Goal: Task Accomplishment & Management: Complete application form

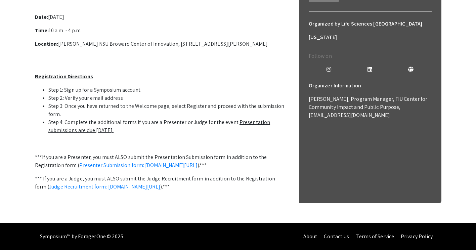
scroll to position [233, 0]
click at [197, 161] on link "Presenter Submission form: [DOMAIN_NAME][URL]" at bounding box center [138, 164] width 118 height 7
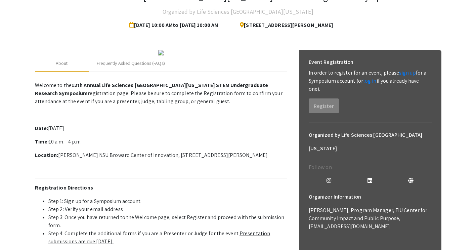
scroll to position [0, 0]
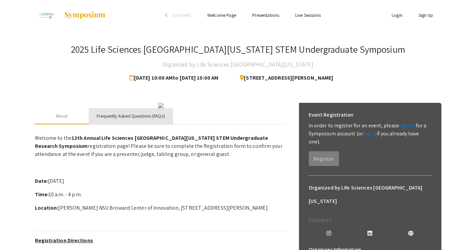
click at [113, 119] on div "Frequently Asked Questions (FAQs)" at bounding box center [131, 115] width 68 height 7
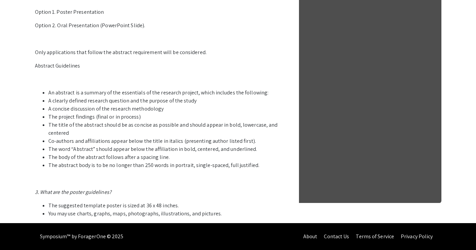
scroll to position [364, 0]
click at [168, 105] on li "A clearly defined research question and the purpose of the study" at bounding box center [167, 101] width 238 height 8
click at [71, 135] on li "The title of the abstract should be as concise as possible and should appear in…" at bounding box center [167, 129] width 238 height 16
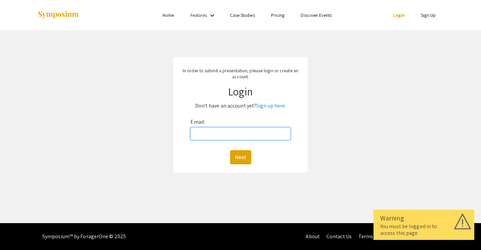
click at [261, 136] on input "Email:" at bounding box center [240, 133] width 100 height 13
type input "[EMAIL_ADDRESS][DOMAIN_NAME]"
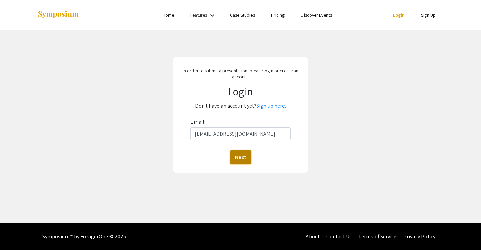
click at [242, 154] on button "Next" at bounding box center [240, 157] width 21 height 14
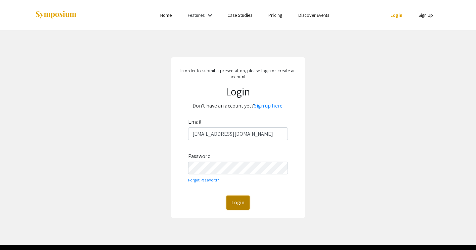
click at [235, 202] on button "Login" at bounding box center [237, 202] width 23 height 14
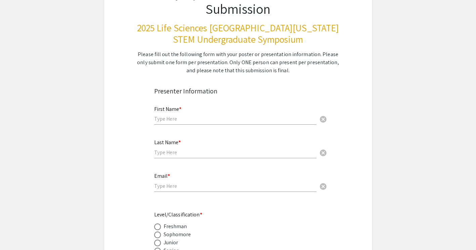
scroll to position [70, 0]
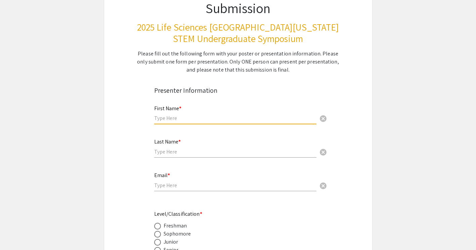
click at [270, 119] on input "text" at bounding box center [235, 117] width 162 height 7
type input "[PERSON_NAME]"
type input "[EMAIL_ADDRESS][DOMAIN_NAME]"
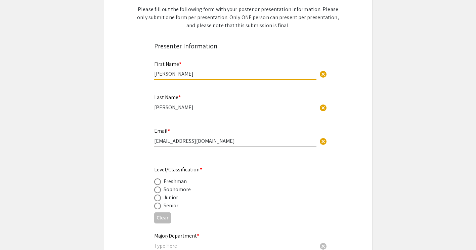
scroll to position [115, 0]
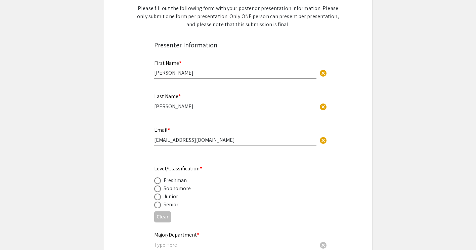
click at [177, 199] on div "Junior" at bounding box center [170, 196] width 15 height 8
click at [169, 198] on div "Junior" at bounding box center [170, 196] width 15 height 8
click at [158, 199] on span at bounding box center [157, 196] width 7 height 7
click at [158, 199] on input "radio" at bounding box center [157, 196] width 7 height 7
radio input "true"
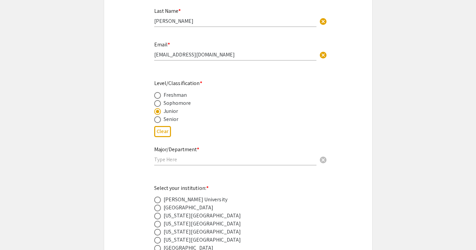
scroll to position [214, 0]
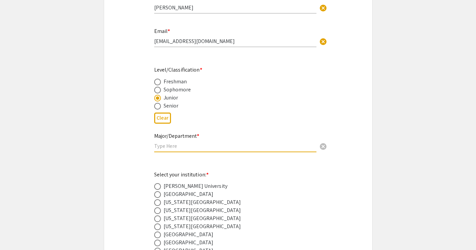
click at [177, 149] on input "text" at bounding box center [235, 145] width 162 height 7
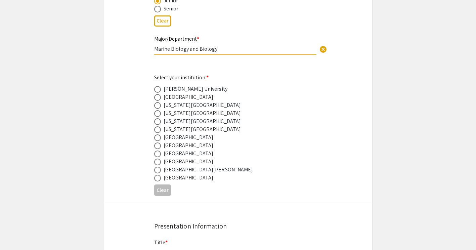
scroll to position [313, 0]
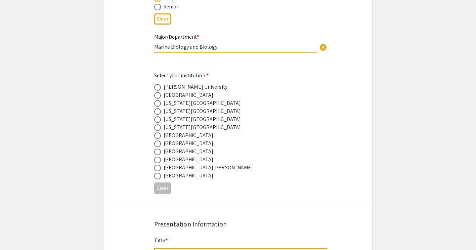
type input "Marine Biology and Biology"
click at [194, 154] on div "[GEOGRAPHIC_DATA]" at bounding box center [188, 151] width 50 height 8
click at [158, 153] on span at bounding box center [157, 151] width 7 height 7
click at [158, 153] on input "radio" at bounding box center [157, 151] width 7 height 7
radio input "true"
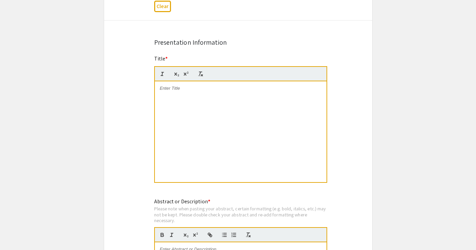
scroll to position [501, 0]
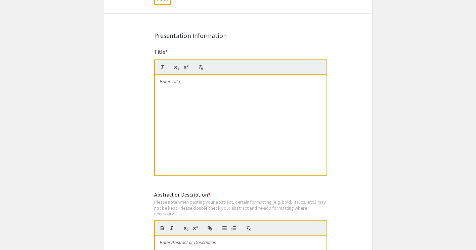
click at [218, 104] on div at bounding box center [241, 125] width 172 height 101
click at [200, 87] on strong "Determining Aquatic Community Differences Between Invasive Water Hyacinth and N…" at bounding box center [233, 84] width 147 height 11
click at [199, 93] on div "Determining Aquatic Community Differences Between Invasive Water Hyacinth and N…" at bounding box center [241, 125] width 172 height 101
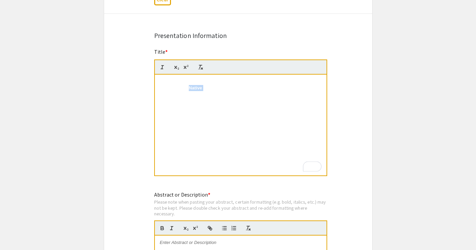
click at [199, 93] on div "Determining Aquatic Community Differences Between Invasive Water Hyacinth and N…" at bounding box center [241, 125] width 172 height 101
click at [208, 88] on strong "Determining Aquatic Community Differences Between Invasive Water Hyacinth and N…" at bounding box center [233, 84] width 147 height 11
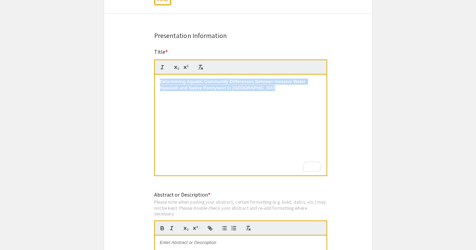
click at [208, 88] on strong "Determining Aquatic Community Differences Between Invasive Water Hyacinth and N…" at bounding box center [233, 84] width 147 height 11
click at [197, 67] on icon "button" at bounding box center [200, 67] width 6 height 6
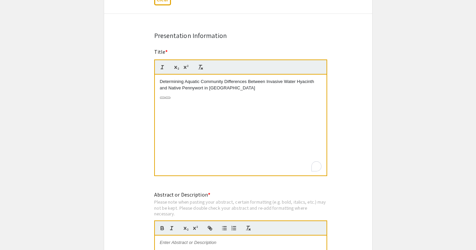
click at [196, 99] on div "Determining Aquatic Community Differences Between Invasive Water Hyacinth and N…" at bounding box center [241, 125] width 172 height 101
click at [203, 136] on div "Determining Aquatic Community Differences Between Invasive Water Hyacinth and N…" at bounding box center [241, 125] width 172 height 101
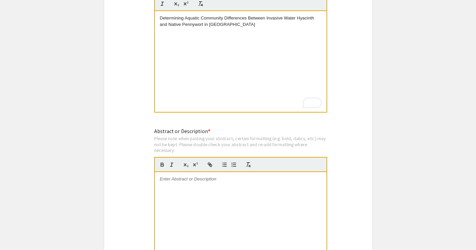
scroll to position [601, 0]
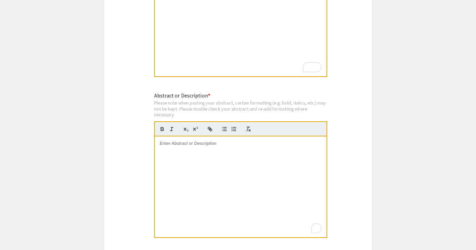
click at [213, 164] on div "To enrich screen reader interactions, please activate Accessibility in Grammarl…" at bounding box center [241, 186] width 172 height 101
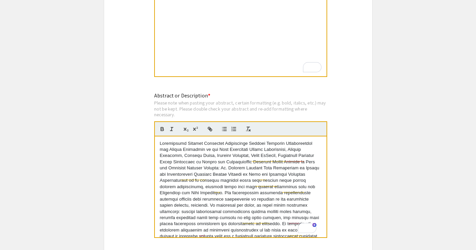
scroll to position [0, 0]
click at [252, 151] on p "To enrich screen reader interactions, please activate Accessibility in Grammarl…" at bounding box center [240, 233] width 161 height 186
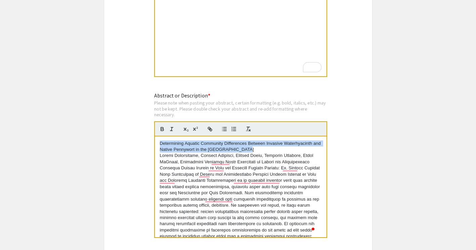
drag, startPoint x: 159, startPoint y: 143, endPoint x: 257, endPoint y: 149, distance: 98.9
click at [257, 149] on div "Determining Aquatic Community Differences Between Invasive Waterhyacinth and Na…" at bounding box center [241, 186] width 172 height 101
click at [157, 130] on button "button" at bounding box center [161, 129] width 9 height 8
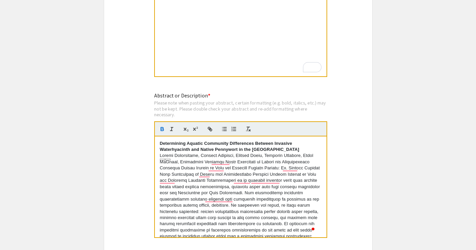
click at [233, 141] on p "Determining Aquatic Community Differences Between Invasive Waterhyacinth and Na…" at bounding box center [240, 146] width 161 height 12
click at [244, 163] on p "To enrich screen reader interactions, please activate Accessibility in Grammarl…" at bounding box center [240, 242] width 161 height 180
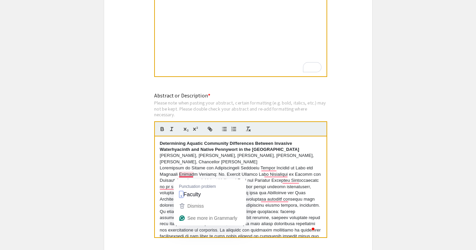
click at [178, 176] on p "To enrich screen reader interactions, please activate Accessibility in Grammarl…" at bounding box center [240, 248] width 161 height 167
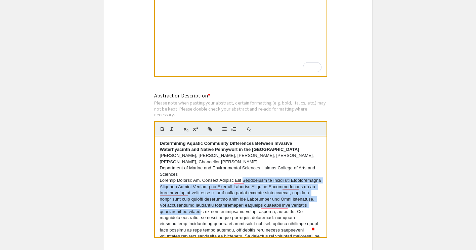
drag, startPoint x: 245, startPoint y: 182, endPoint x: 246, endPoint y: 216, distance: 34.6
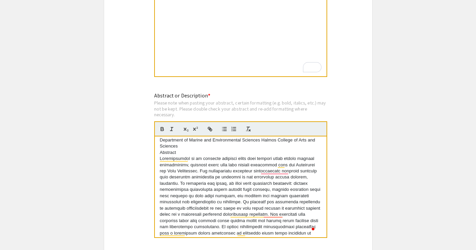
scroll to position [46, 0]
click at [274, 171] on p "To enrich screen reader interactions, please activate Accessibility in Grammarl…" at bounding box center [240, 230] width 161 height 149
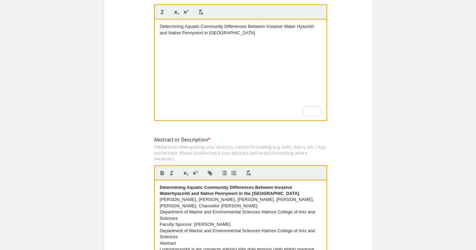
scroll to position [556, 0]
click at [299, 28] on p "Determining Aquatic Community Differences Between Invasive Water Hyacinth and N…" at bounding box center [240, 30] width 161 height 12
click at [377, 77] on app-submissions "Symposium Presentation Submission 2025 Life Sciences [GEOGRAPHIC_DATA][US_STATE…" at bounding box center [238, 86] width 476 height 1211
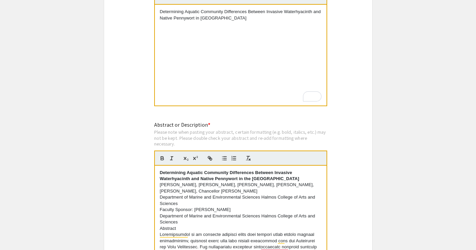
click at [296, 12] on p "Determining Aquatic Community Differences Between Invasive Waterhyacinth and Na…" at bounding box center [240, 15] width 161 height 12
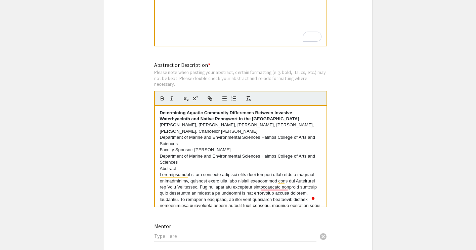
click at [156, 117] on div "Determining Aquatic Community Differences Between Invasive Waterhyacinth and Na…" at bounding box center [241, 156] width 172 height 101
drag, startPoint x: 159, startPoint y: 128, endPoint x: 247, endPoint y: 132, distance: 88.4
click at [247, 132] on div "Determining Aquatic Community Differences Between Invasive Waterhyacinth and Na…" at bounding box center [241, 156] width 172 height 101
click at [160, 131] on p "[PERSON_NAME], [PERSON_NAME], [PERSON_NAME], [PERSON_NAME], [PERSON_NAME], Chan…" at bounding box center [240, 128] width 161 height 12
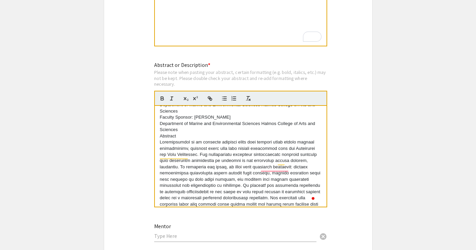
scroll to position [46, 0]
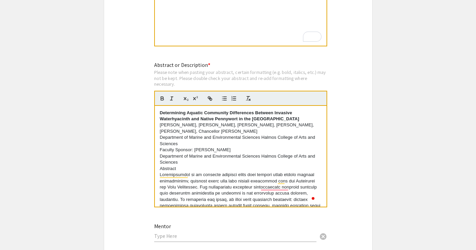
click at [161, 127] on p "[PERSON_NAME], [PERSON_NAME], [PERSON_NAME], [PERSON_NAME], [PERSON_NAME], Chan…" at bounding box center [240, 128] width 161 height 12
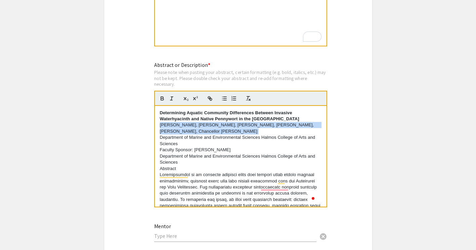
click at [161, 127] on p "[PERSON_NAME], [PERSON_NAME], [PERSON_NAME], [PERSON_NAME], [PERSON_NAME], Chan…" at bounding box center [240, 128] width 161 height 12
click at [174, 101] on button "button" at bounding box center [171, 98] width 9 height 8
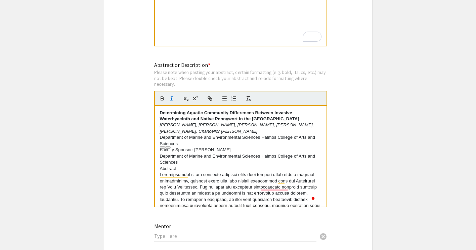
click at [184, 155] on p "Department of Marine and Environmental Sciences Halmos College of Arts and Scie…" at bounding box center [240, 159] width 161 height 12
click at [176, 152] on p "Faculty Sponsor: [PERSON_NAME]" at bounding box center [240, 150] width 161 height 6
click at [161, 172] on p "Abstract" at bounding box center [240, 168] width 161 height 6
click at [162, 99] on icon "button" at bounding box center [162, 99] width 3 height 2
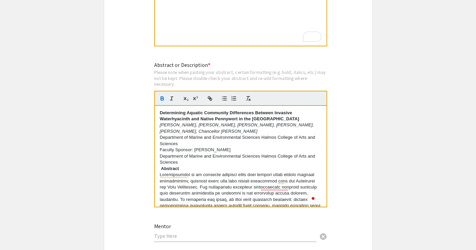
click at [128, 156] on div "Symposium Presentation Submission 2025 Life Sciences [GEOGRAPHIC_DATA][US_STATE…" at bounding box center [238, 12] width 269 height 1211
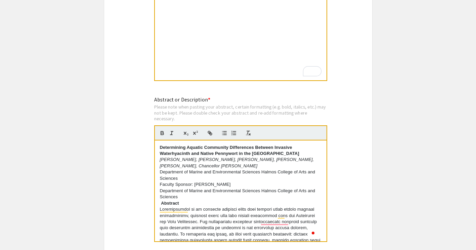
scroll to position [595, 0]
click at [175, 154] on strong "Determining Aquatic Community Differences Between Invasive Waterhyacinth and Na…" at bounding box center [229, 151] width 139 height 11
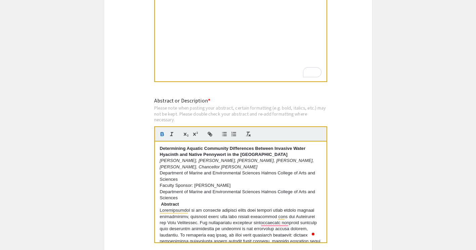
click at [326, 119] on div "Please note when pasting your abstract, certain formatting (e.g. bold, italics,…" at bounding box center [240, 114] width 173 height 18
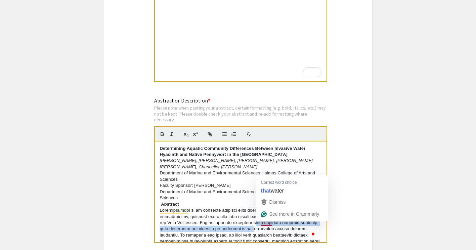
drag, startPoint x: 263, startPoint y: 224, endPoint x: 263, endPoint y: 242, distance: 17.5
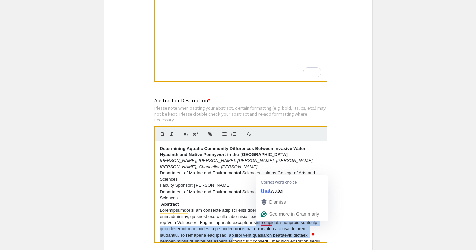
scroll to position [2, 0]
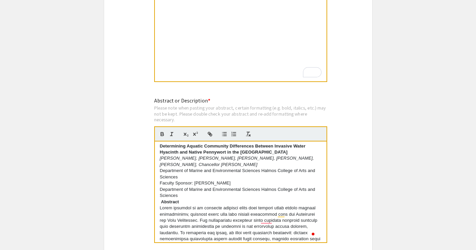
click at [388, 137] on app-submissions "Symposium Presentation Submission 2025 Life Sciences [GEOGRAPHIC_DATA][US_STATE…" at bounding box center [238, 47] width 476 height 1211
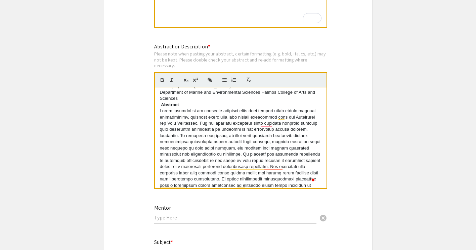
scroll to position [54, 0]
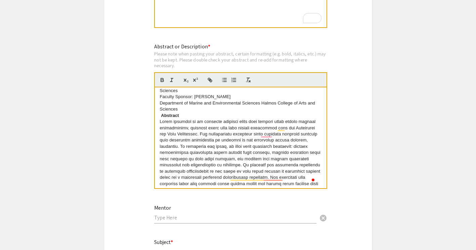
click at [272, 135] on p "To enrich screen reader interactions, please activate Accessibility in Grammarl…" at bounding box center [240, 192] width 161 height 149
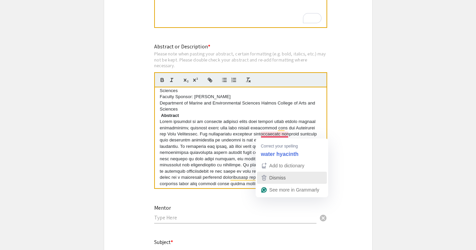
click at [277, 179] on span "Dismiss" at bounding box center [277, 177] width 16 height 5
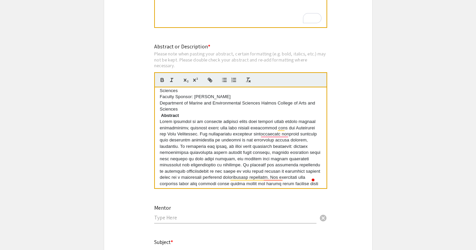
click at [174, 124] on p "To enrich screen reader interactions, please activate Accessibility in Grammarl…" at bounding box center [240, 192] width 161 height 149
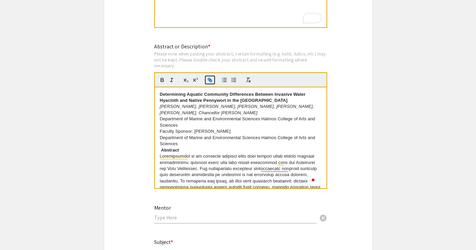
click at [212, 83] on icon "button" at bounding box center [210, 80] width 6 height 6
click at [201, 160] on p "To enrich screen reader interactions, please activate Accessibility in Grammarl…" at bounding box center [240, 227] width 161 height 149
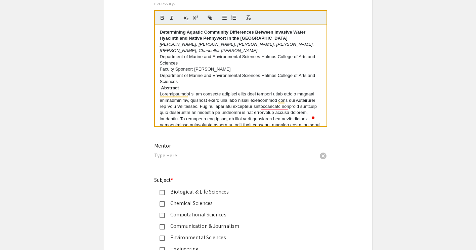
scroll to position [712, 0]
click at [203, 157] on input "text" at bounding box center [235, 154] width 162 height 7
drag, startPoint x: 194, startPoint y: 70, endPoint x: 254, endPoint y: 67, distance: 59.8
click at [254, 67] on p "Faculty Sponsor: [PERSON_NAME]" at bounding box center [240, 69] width 161 height 6
copy p "[PERSON_NAME]"
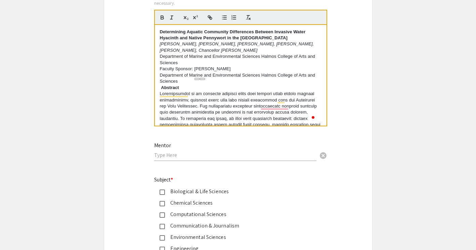
drag, startPoint x: 215, startPoint y: 148, endPoint x: 213, endPoint y: 159, distance: 11.3
click at [213, 159] on div "Mentor cancel" at bounding box center [235, 149] width 162 height 26
click at [213, 158] on input "text" at bounding box center [235, 154] width 162 height 7
paste input "[PERSON_NAME]"
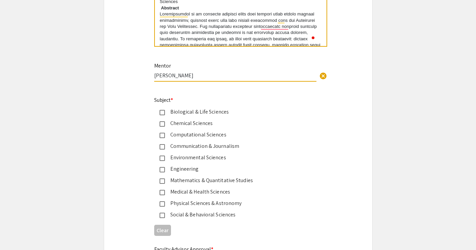
scroll to position [792, 0]
type input "[PERSON_NAME]"
click at [213, 113] on div "Biological & Life Sciences" at bounding box center [235, 111] width 141 height 8
click at [182, 159] on div "Environmental Sciences" at bounding box center [235, 157] width 141 height 8
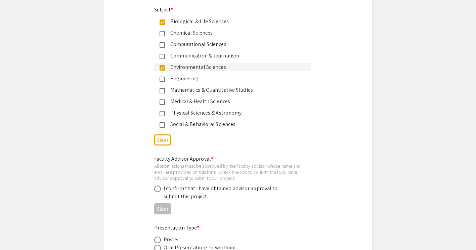
scroll to position [882, 0]
click at [198, 197] on div "I confirm that I have obtained advisor approval to submit this project." at bounding box center [221, 192] width 117 height 16
click at [159, 190] on span at bounding box center [157, 188] width 7 height 7
click at [159, 190] on input "radio" at bounding box center [157, 188] width 7 height 7
radio input "true"
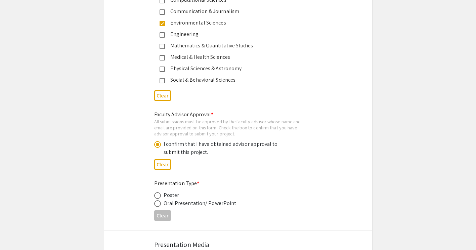
scroll to position [926, 0]
click at [158, 203] on span at bounding box center [157, 203] width 7 height 7
click at [158, 203] on input "radio" at bounding box center [157, 203] width 7 height 7
radio input "true"
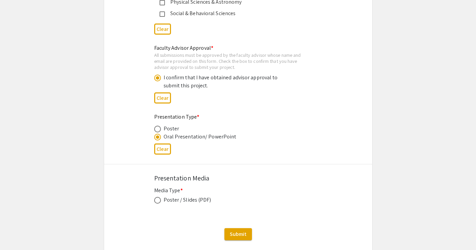
scroll to position [993, 0]
click at [161, 202] on label at bounding box center [158, 199] width 9 height 7
click at [161, 202] on input "radio" at bounding box center [157, 199] width 7 height 7
radio input "true"
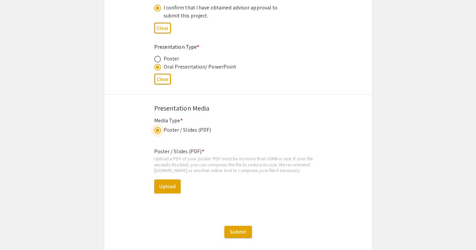
scroll to position [1070, 0]
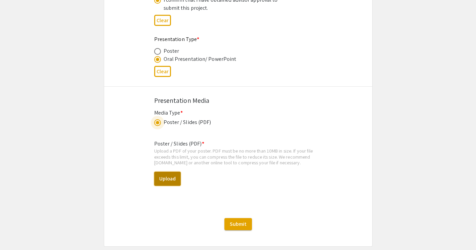
click at [162, 181] on button "Upload" at bounding box center [167, 179] width 27 height 14
drag, startPoint x: 153, startPoint y: 163, endPoint x: 181, endPoint y: 164, distance: 28.5
copy div "[DOMAIN_NAME]"
click at [173, 185] on button "Upload" at bounding box center [167, 179] width 27 height 14
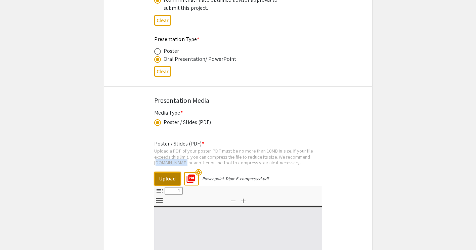
select select "custom"
type input "0"
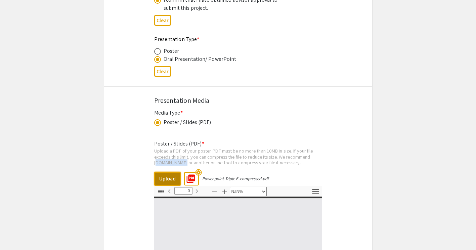
select select "auto"
type input "1"
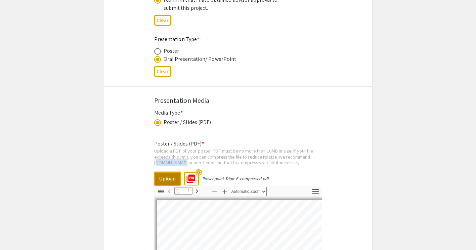
select select "auto"
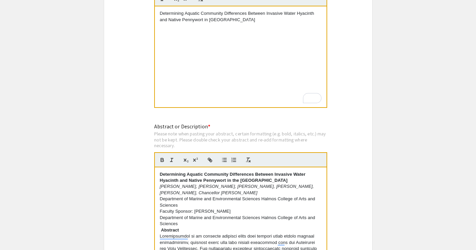
scroll to position [572, 0]
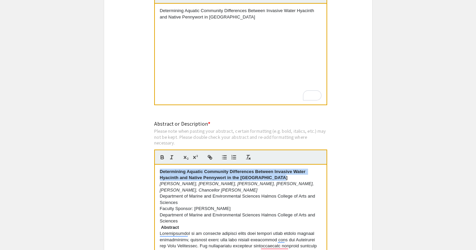
drag, startPoint x: 161, startPoint y: 173, endPoint x: 281, endPoint y: 179, distance: 120.3
click at [281, 179] on p "Determining Aquatic Community Differences Between Invasive Water Hyacinth and N…" at bounding box center [240, 175] width 161 height 12
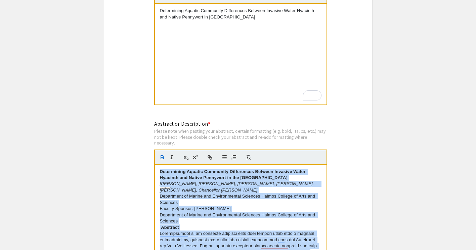
drag, startPoint x: 281, startPoint y: 179, endPoint x: 384, endPoint y: 203, distance: 105.5
click at [384, 203] on app-submissions "Symposium Presentation Submission 2025 Life Sciences [GEOGRAPHIC_DATA][US_STATE…" at bounding box center [238, 192] width 476 height 1455
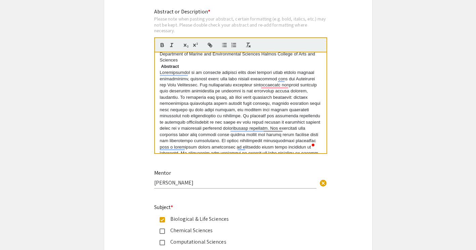
scroll to position [124, 0]
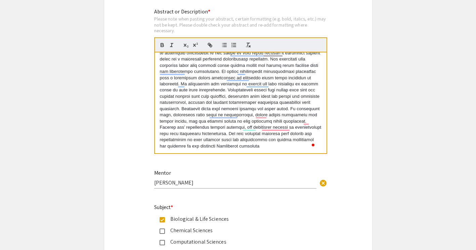
click at [280, 147] on p "To enrich screen reader interactions, please activate Accessibility in Grammarl…" at bounding box center [240, 74] width 161 height 149
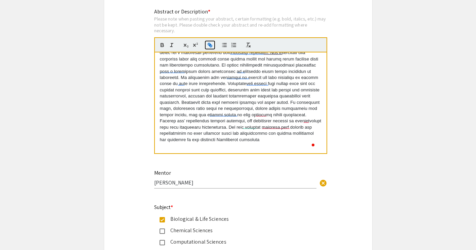
click at [209, 44] on icon "button" at bounding box center [210, 45] width 6 height 6
click at [211, 49] on button "button" at bounding box center [209, 45] width 9 height 8
click at [210, 46] on line "button" at bounding box center [209, 44] width 1 height 1
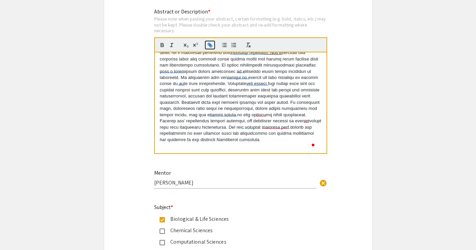
click at [210, 46] on line "button" at bounding box center [209, 44] width 1 height 1
click at [75, 117] on app-submissions "Symposium Presentation Submission 2025 Life Sciences [GEOGRAPHIC_DATA][US_STATE…" at bounding box center [238, 80] width 476 height 1455
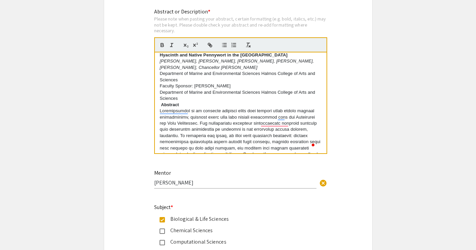
scroll to position [0, 0]
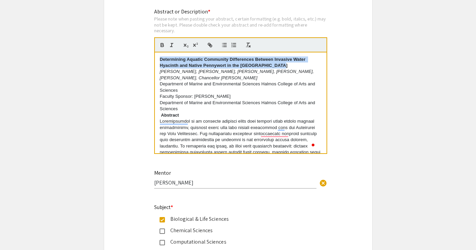
drag, startPoint x: 282, startPoint y: 67, endPoint x: 160, endPoint y: 62, distance: 122.6
click at [160, 62] on p "Determining Aquatic Community Differences Between Invasive Water Hyacinth and N…" at bounding box center [240, 62] width 161 height 12
click at [229, 47] on button "button" at bounding box center [233, 45] width 9 height 8
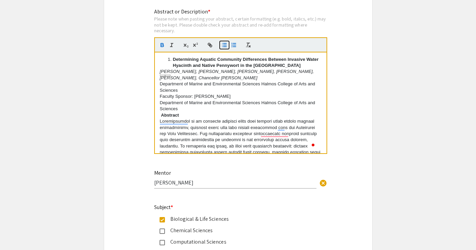
click at [226, 47] on icon "button" at bounding box center [224, 45] width 6 height 6
drag, startPoint x: 222, startPoint y: 45, endPoint x: 352, endPoint y: 52, distance: 130.1
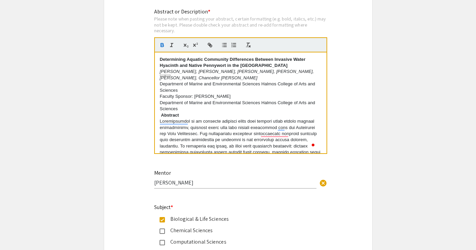
click at [352, 52] on div "Symposium Presentation Submission 2025 Life Sciences [GEOGRAPHIC_DATA][US_STATE…" at bounding box center [238, 80] width 269 height 1455
click at [247, 43] on line "button" at bounding box center [248, 43] width 3 height 0
click at [164, 47] on icon "button" at bounding box center [162, 45] width 6 height 6
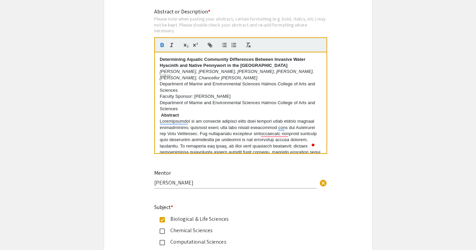
click at [374, 52] on app-submissions "Symposium Presentation Submission 2025 Life Sciences [GEOGRAPHIC_DATA][US_STATE…" at bounding box center [238, 80] width 476 height 1455
click at [162, 113] on strong "Abstract" at bounding box center [170, 114] width 18 height 5
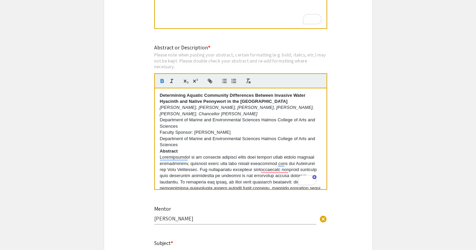
scroll to position [679, 0]
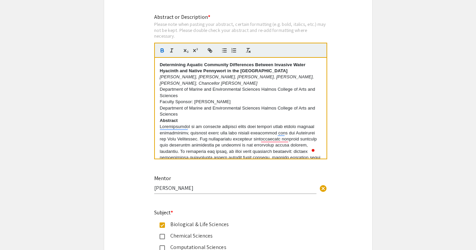
click at [159, 65] on div "Determining Aquatic Community Differences Between Invasive Water Hyacinth and N…" at bounding box center [241, 108] width 172 height 101
click at [156, 70] on div "Determining Aquatic Community Differences Between Invasive Water Hyacinth and N…" at bounding box center [241, 108] width 172 height 101
click at [164, 65] on p "Determining Aquatic Community Differences Between Invasive Water Hyacinth and N…" at bounding box center [240, 68] width 161 height 12
click at [157, 123] on div "Determining Aquatic Community Differences Between Invasive Water Hyacinth and N…" at bounding box center [241, 108] width 172 height 101
click at [158, 91] on div "Determining Aquatic Community Differences Between Invasive Water Hyacinth and N…" at bounding box center [241, 108] width 172 height 101
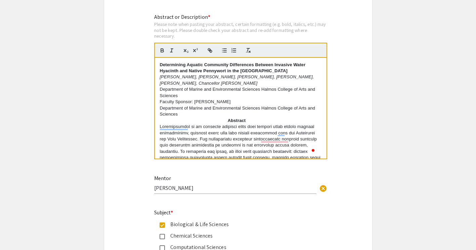
click at [159, 97] on div "Determining Aquatic Community Differences Between Invasive Water Hyacinth and N…" at bounding box center [241, 108] width 172 height 101
